Goal: Information Seeking & Learning: Learn about a topic

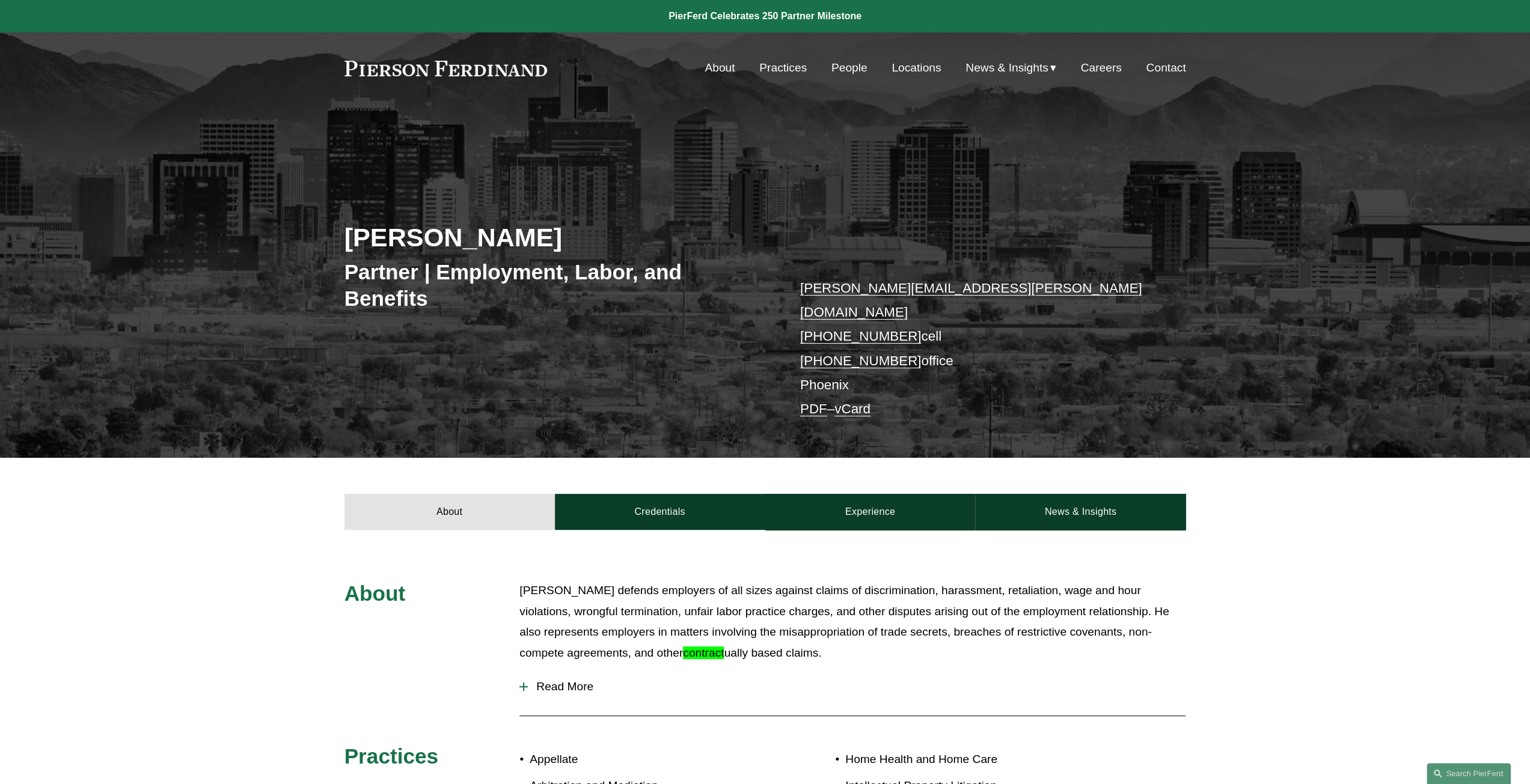
click at [462, 63] on link at bounding box center [446, 68] width 203 height 16
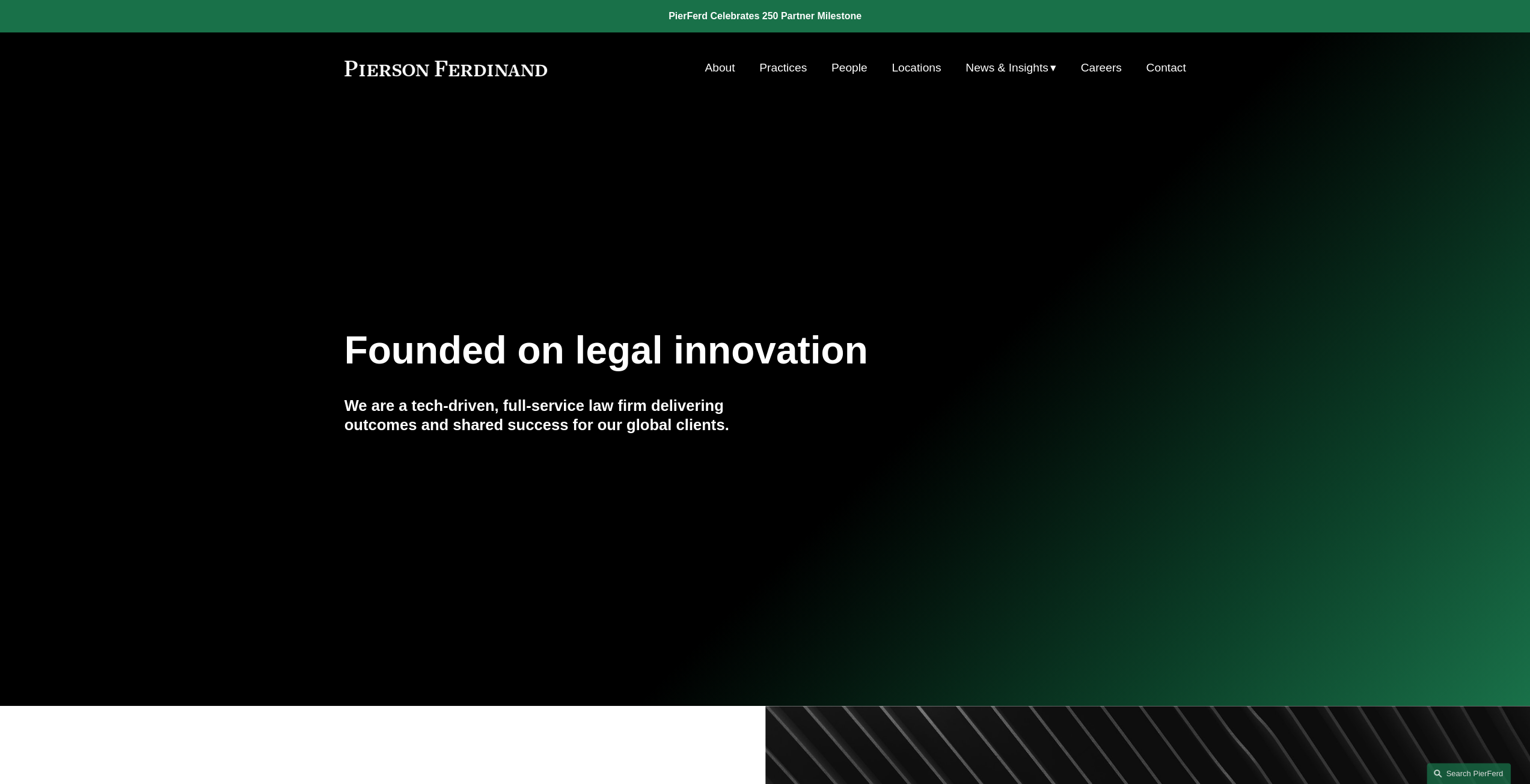
click at [0, 0] on span "News" at bounding box center [0, 0] width 0 height 0
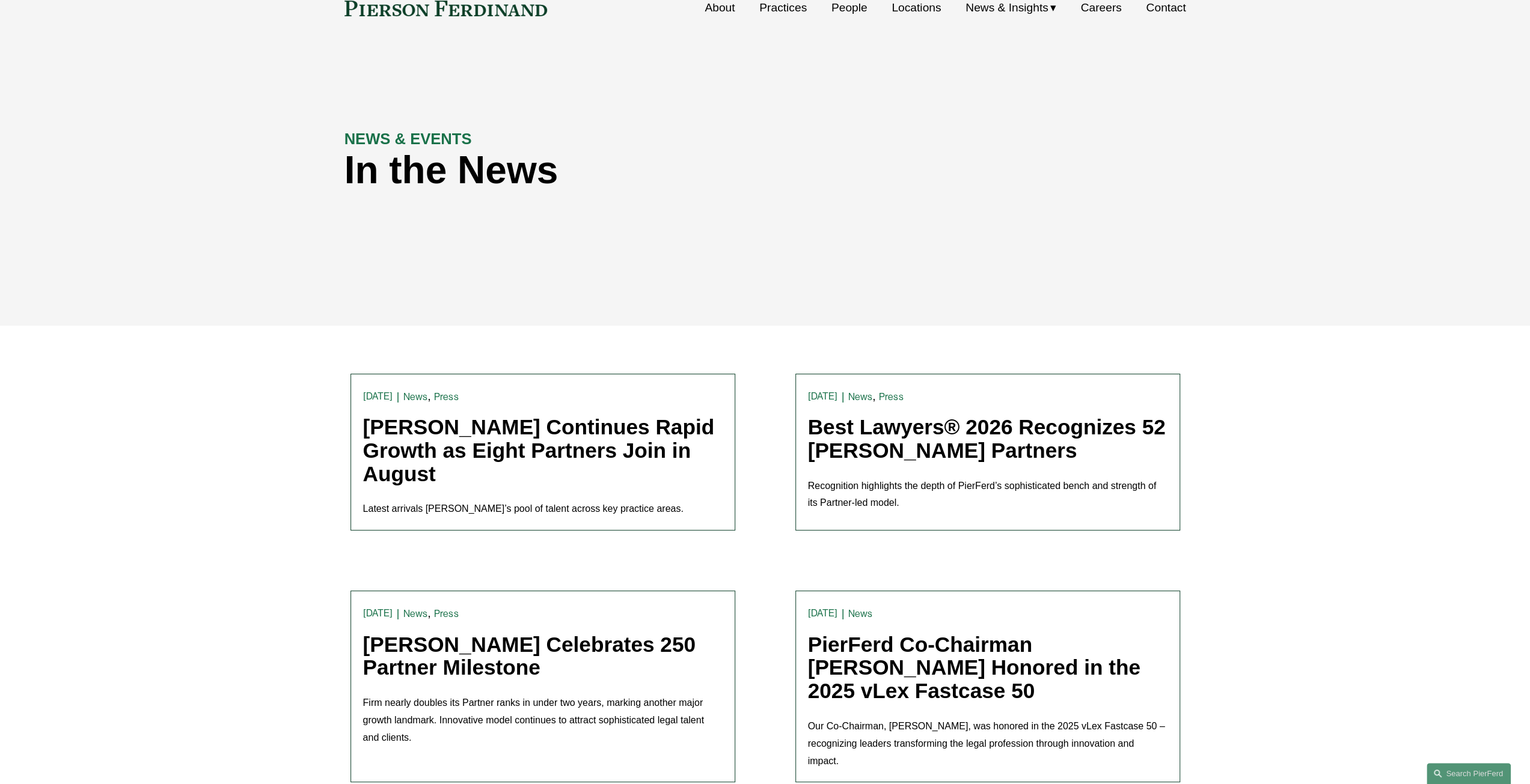
scroll to position [120, 0]
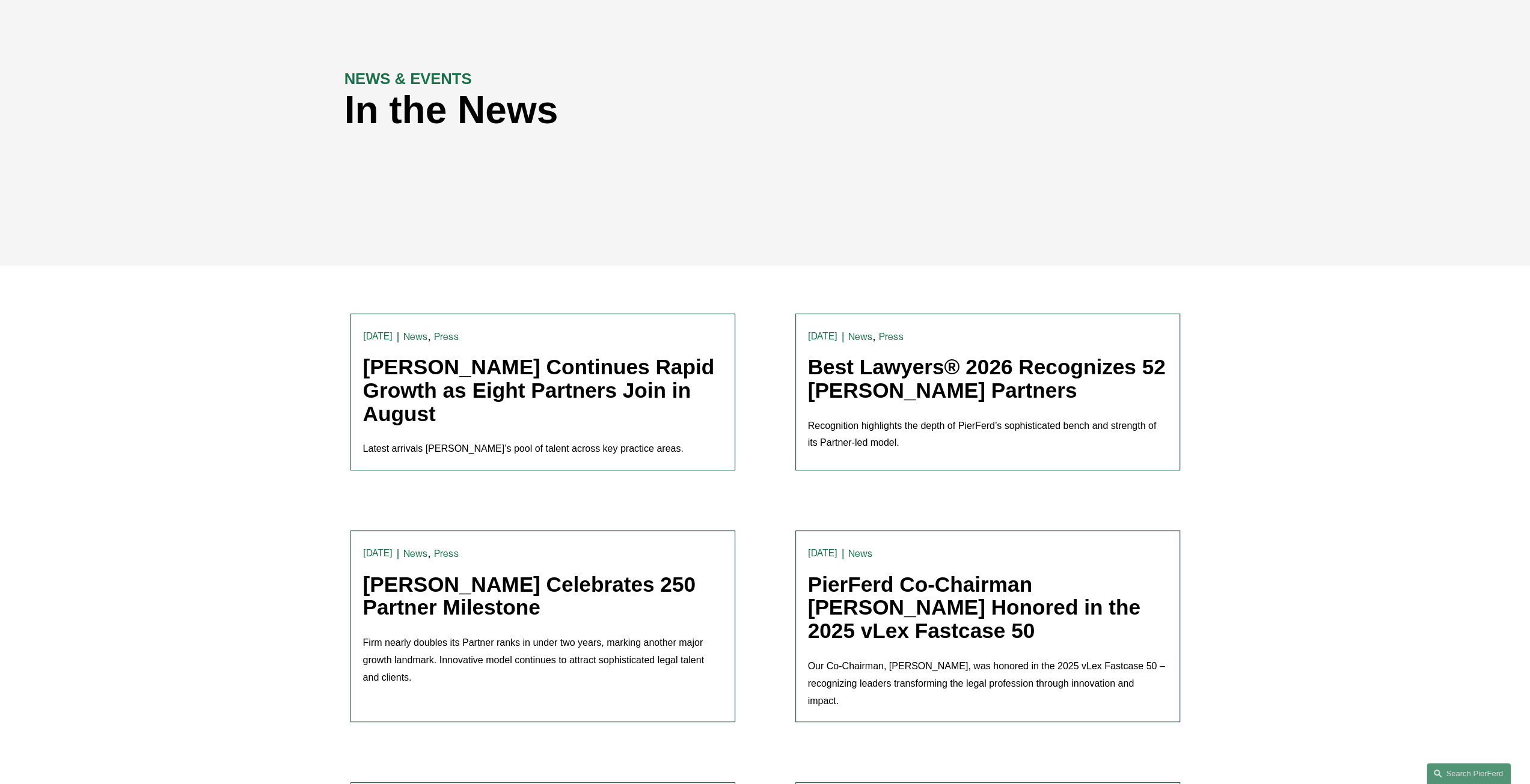
click at [471, 388] on link "Pierson Ferdinand Continues Rapid Growth as Eight Partners Join in August" at bounding box center [539, 390] width 351 height 70
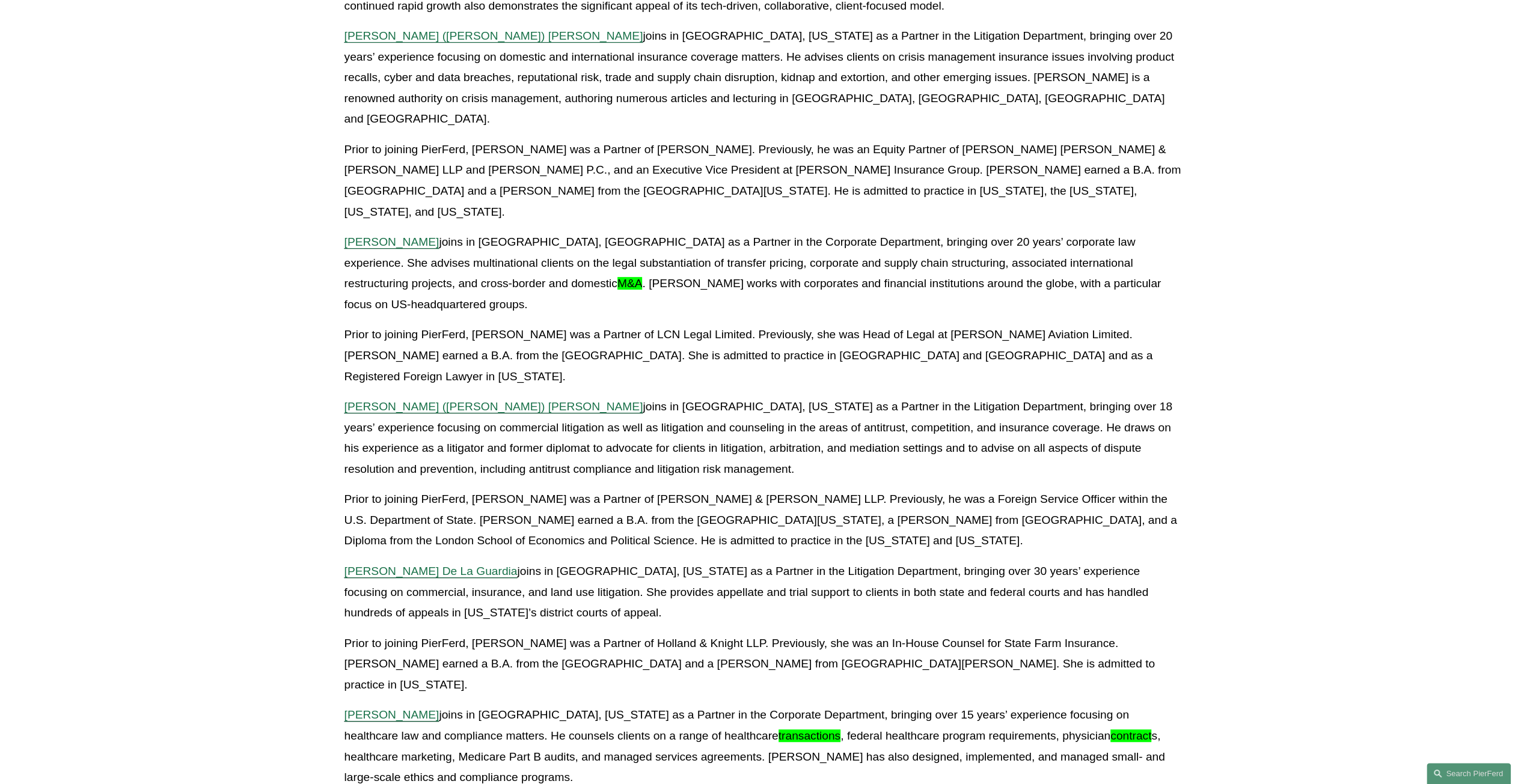
scroll to position [421, 0]
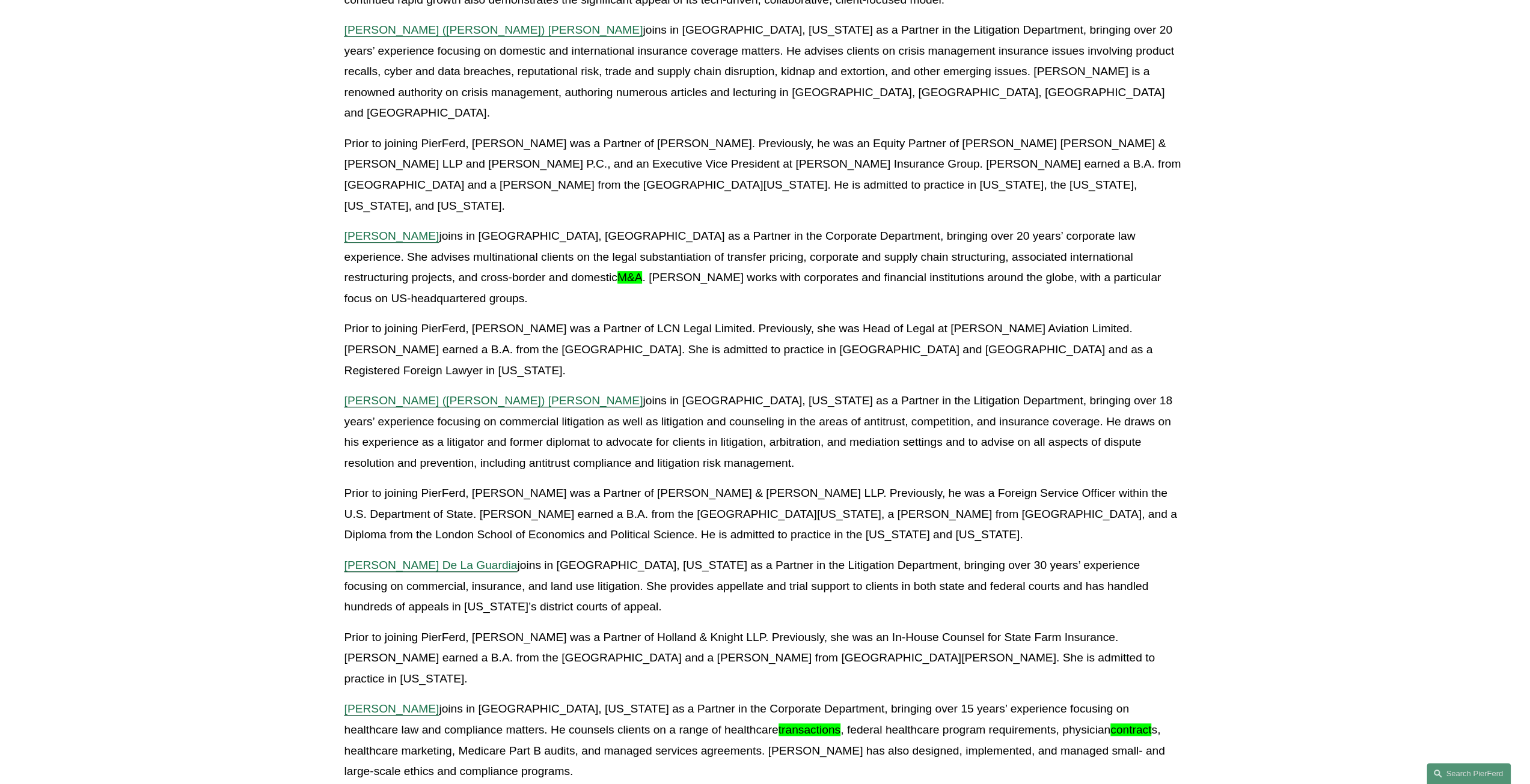
click at [394, 702] on span "William J. Gruitza" at bounding box center [392, 709] width 95 height 13
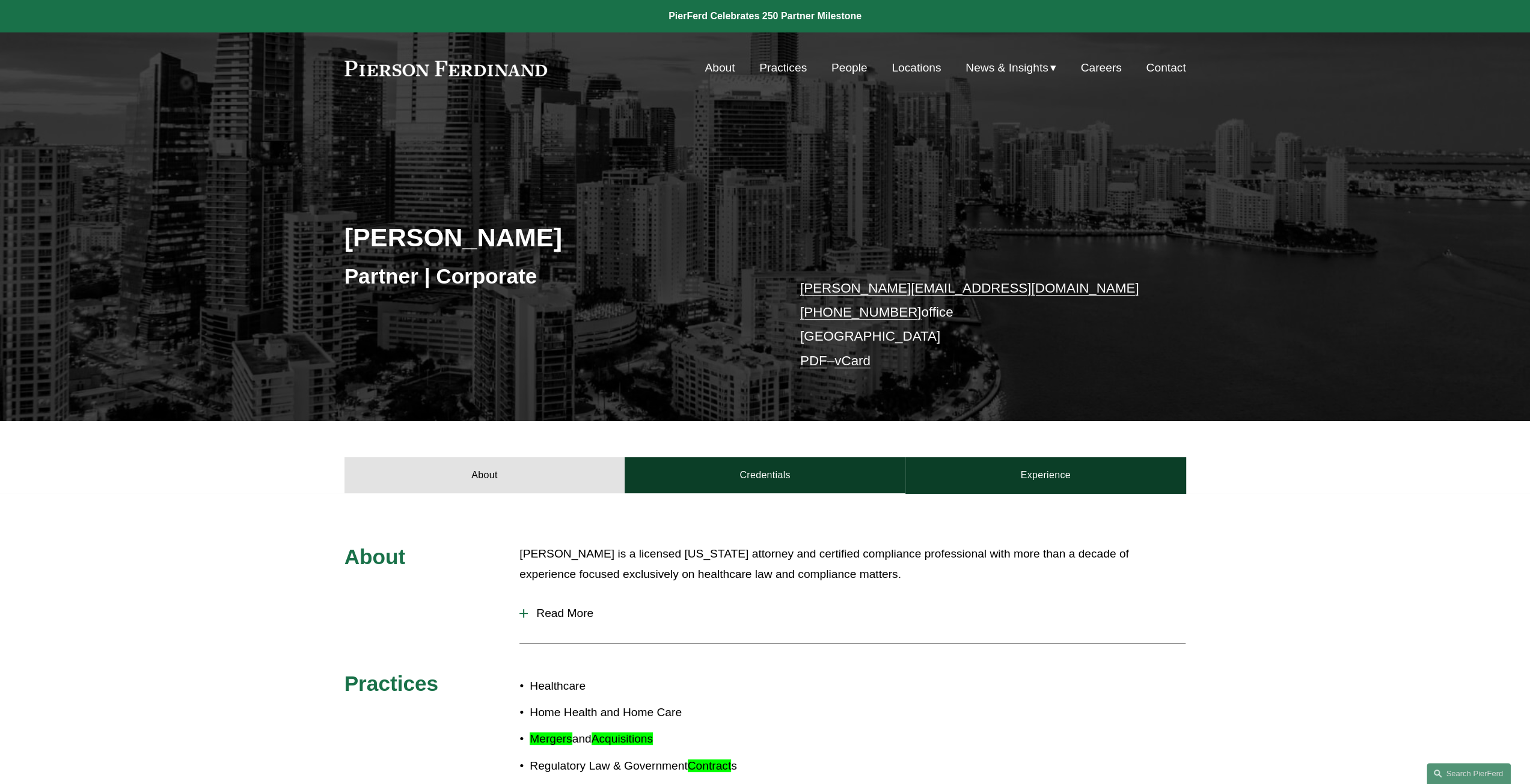
click at [398, 81] on div "Skip to Content About Practices People Locations" at bounding box center [765, 67] width 1530 height 71
click at [392, 63] on link at bounding box center [446, 68] width 203 height 16
